Goal: Transaction & Acquisition: Purchase product/service

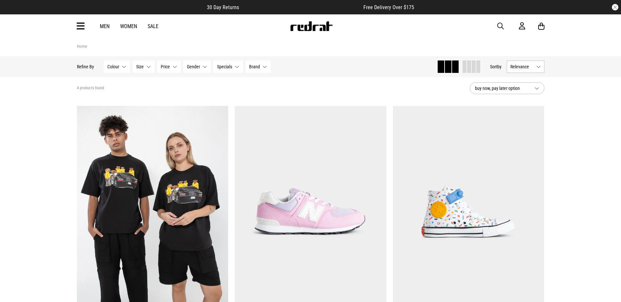
click at [501, 25] on span "button" at bounding box center [500, 26] width 7 height 8
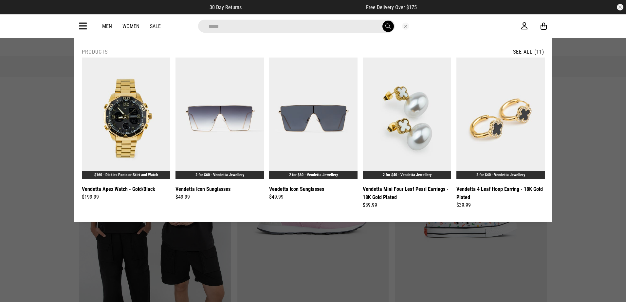
type input "*****"
click at [382, 21] on button "submit" at bounding box center [387, 26] width 11 height 11
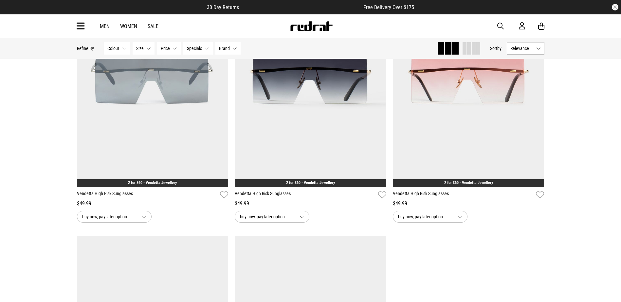
click at [78, 26] on icon at bounding box center [81, 26] width 8 height 11
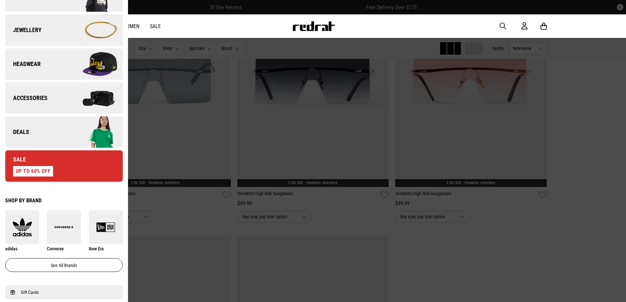
scroll to position [196, 0]
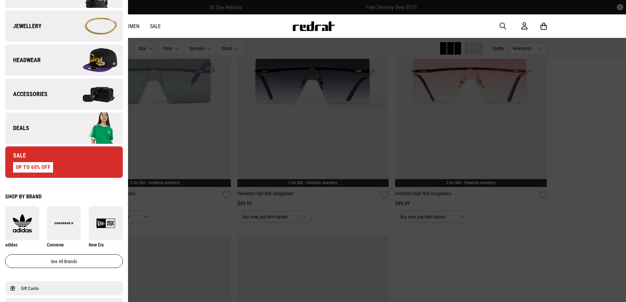
click at [65, 119] on img at bounding box center [93, 128] width 59 height 33
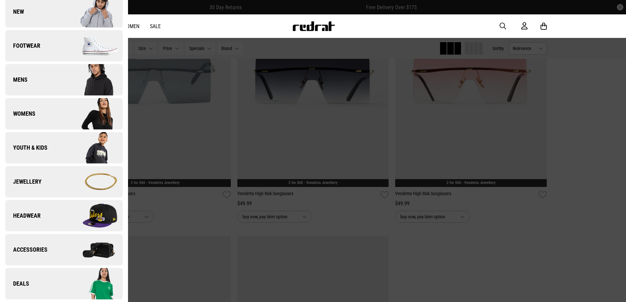
scroll to position [0, 0]
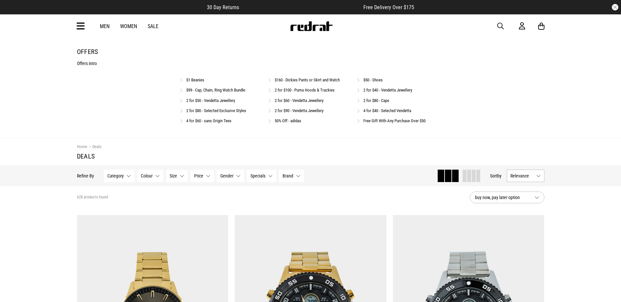
click at [377, 102] on link "2 for $80 - Caps" at bounding box center [376, 100] width 26 height 5
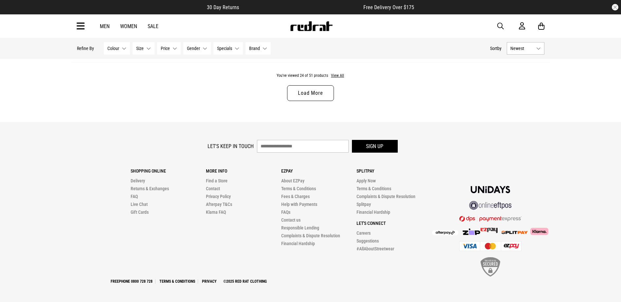
click at [313, 98] on link "Load More" at bounding box center [310, 93] width 46 height 16
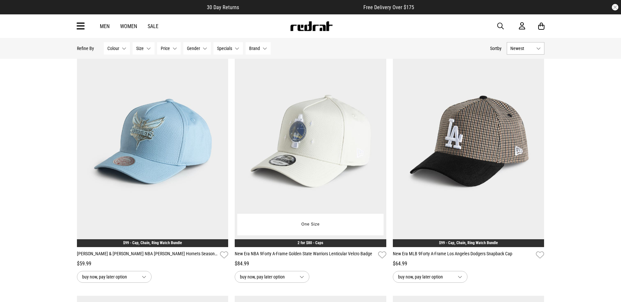
scroll to position [2139, 0]
